Goal: Check status: Check status

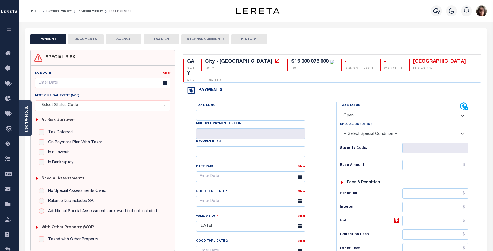
select select "OP2"
click at [83, 11] on link "Payment History" at bounding box center [90, 10] width 25 height 3
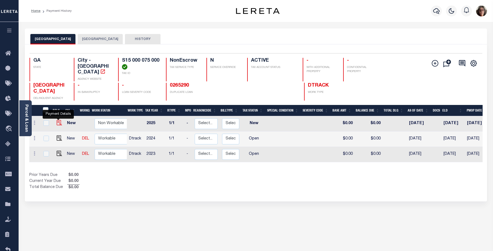
click at [57, 120] on img "" at bounding box center [59, 122] width 5 height 5
checkbox input "true"
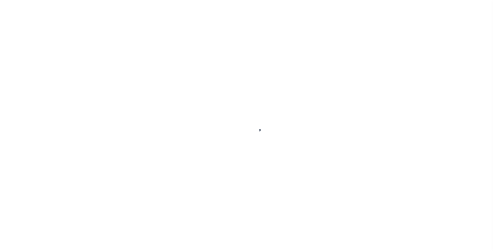
select select "NW2"
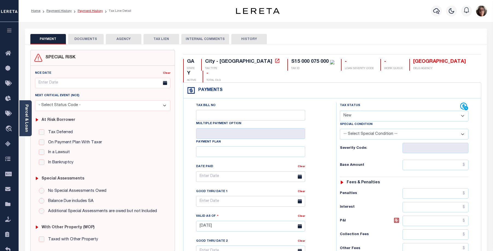
click at [88, 13] on link "Payment History" at bounding box center [90, 10] width 25 height 3
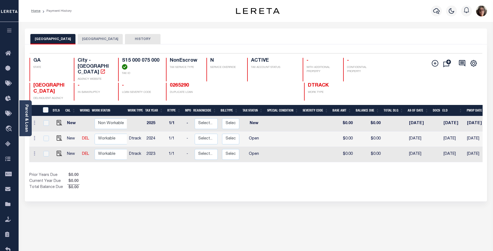
click at [89, 39] on button "[GEOGRAPHIC_DATA]" at bounding box center [100, 39] width 45 height 10
click at [50, 40] on button "[GEOGRAPHIC_DATA]" at bounding box center [52, 39] width 45 height 10
click at [89, 38] on button "[GEOGRAPHIC_DATA]" at bounding box center [100, 39] width 45 height 10
click at [53, 40] on button "[GEOGRAPHIC_DATA]" at bounding box center [52, 39] width 45 height 10
click at [59, 135] on img "" at bounding box center [59, 137] width 5 height 5
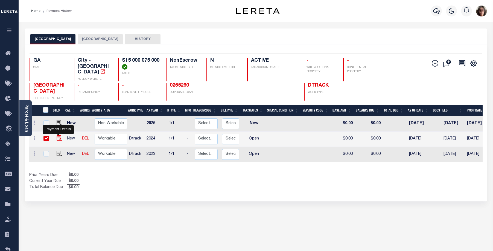
checkbox input "true"
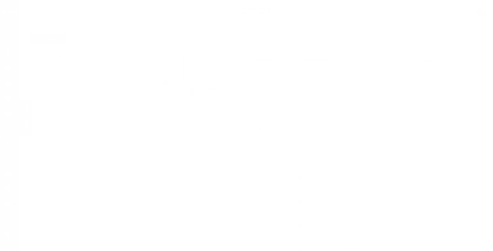
select select "PYD"
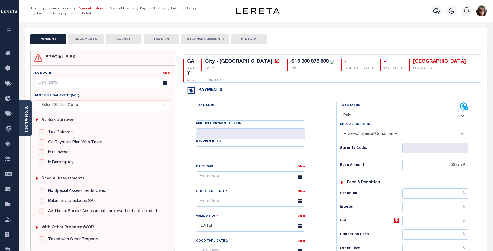
click at [88, 8] on link "Payment History" at bounding box center [90, 8] width 25 height 3
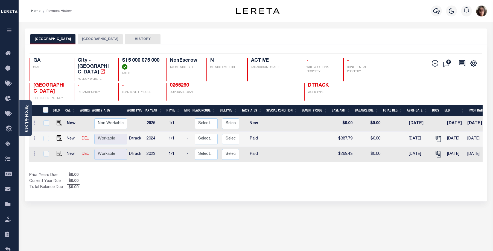
click at [94, 39] on button "[GEOGRAPHIC_DATA]" at bounding box center [100, 39] width 45 height 10
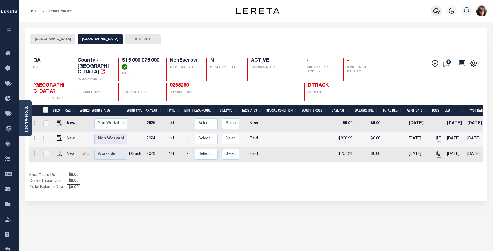
click at [437, 11] on icon "button" at bounding box center [436, 11] width 7 height 7
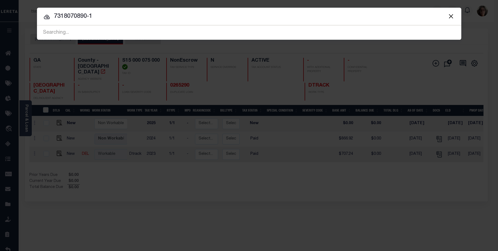
type input "7318070890-1"
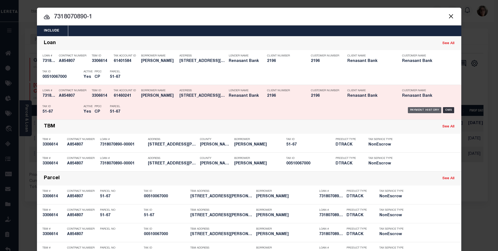
click at [417, 110] on div "Payment History" at bounding box center [424, 110] width 34 height 6
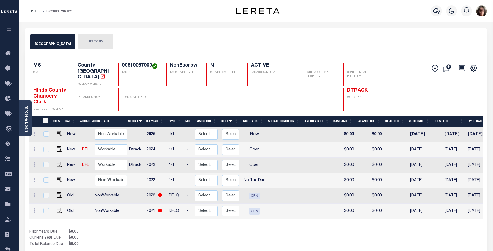
click at [86, 41] on button "HISTORY" at bounding box center [96, 41] width 36 height 15
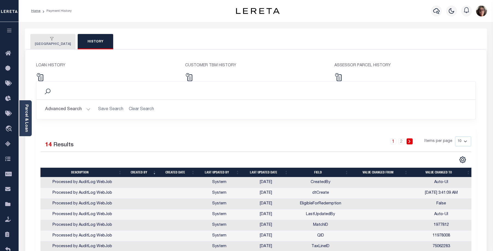
click at [50, 41] on icon "button" at bounding box center [52, 39] width 4 height 4
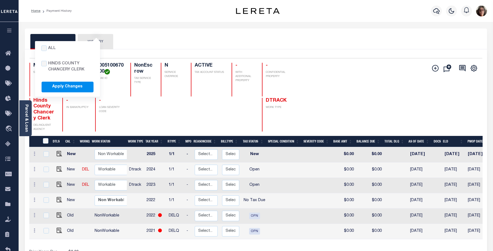
click at [158, 32] on div "All Hinds County Chancery Clerk Apply Changes HINDS COUNTY HISTORY" at bounding box center [256, 38] width 463 height 21
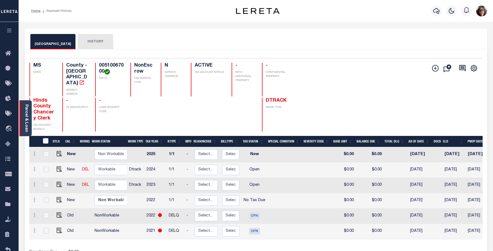
click at [25, 115] on link "Parcel & Loan" at bounding box center [26, 118] width 4 height 28
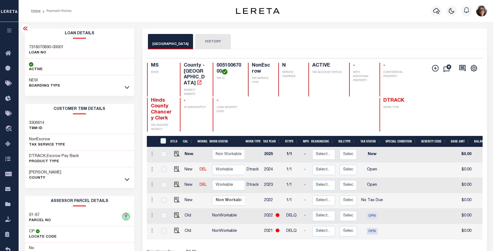
click at [25, 29] on icon at bounding box center [25, 29] width 4 height 4
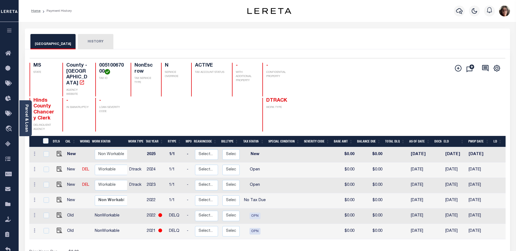
click at [82, 44] on button "HISTORY" at bounding box center [96, 41] width 36 height 15
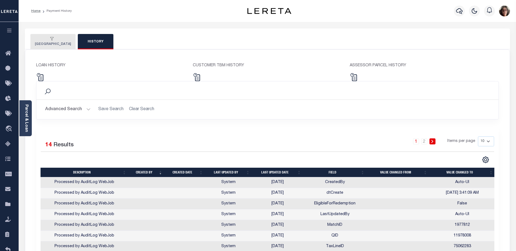
click at [47, 43] on button "All Hinds County Chancery Clerk Apply Changes [GEOGRAPHIC_DATA]" at bounding box center [52, 41] width 45 height 15
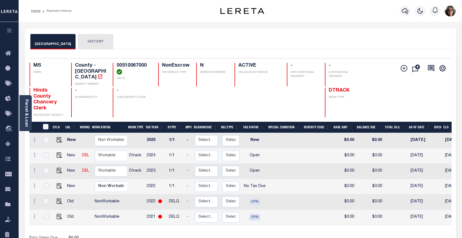
click at [82, 44] on button "HISTORY" at bounding box center [96, 41] width 36 height 15
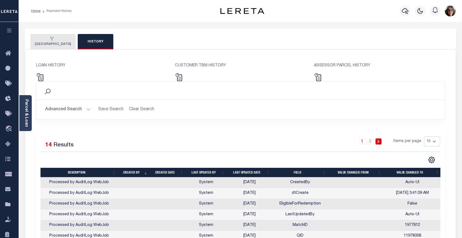
click at [49, 41] on div "All Hinds County Chancery Clerk Apply Changes" at bounding box center [52, 39] width 34 height 5
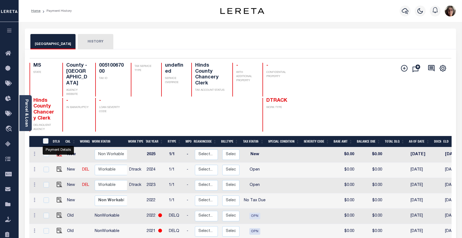
click at [57, 154] on img "" at bounding box center [59, 153] width 5 height 5
checkbox input "true"
